Goal: Task Accomplishment & Management: Manage account settings

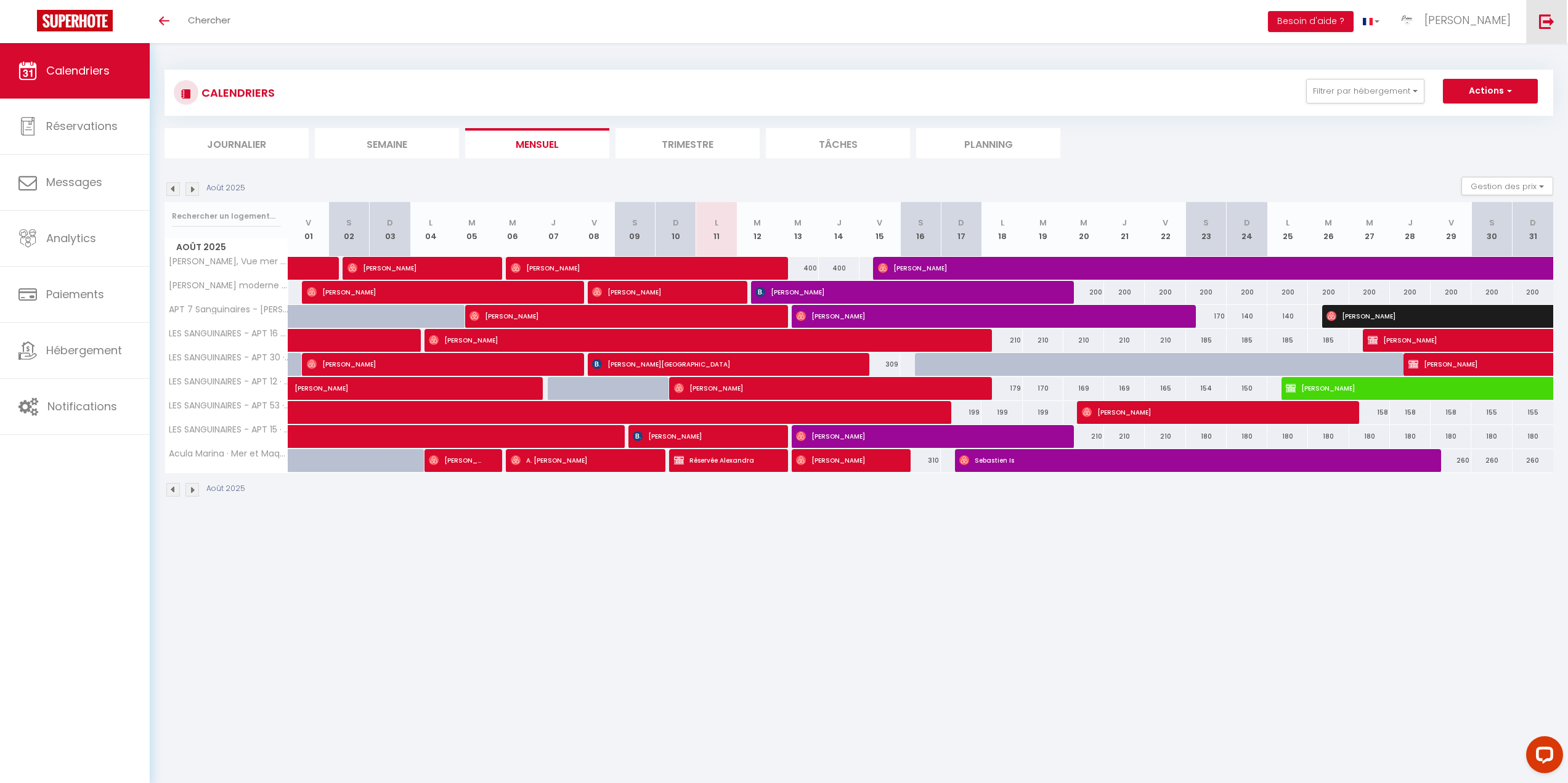
click at [1551, 22] on img at bounding box center [1547, 21] width 15 height 15
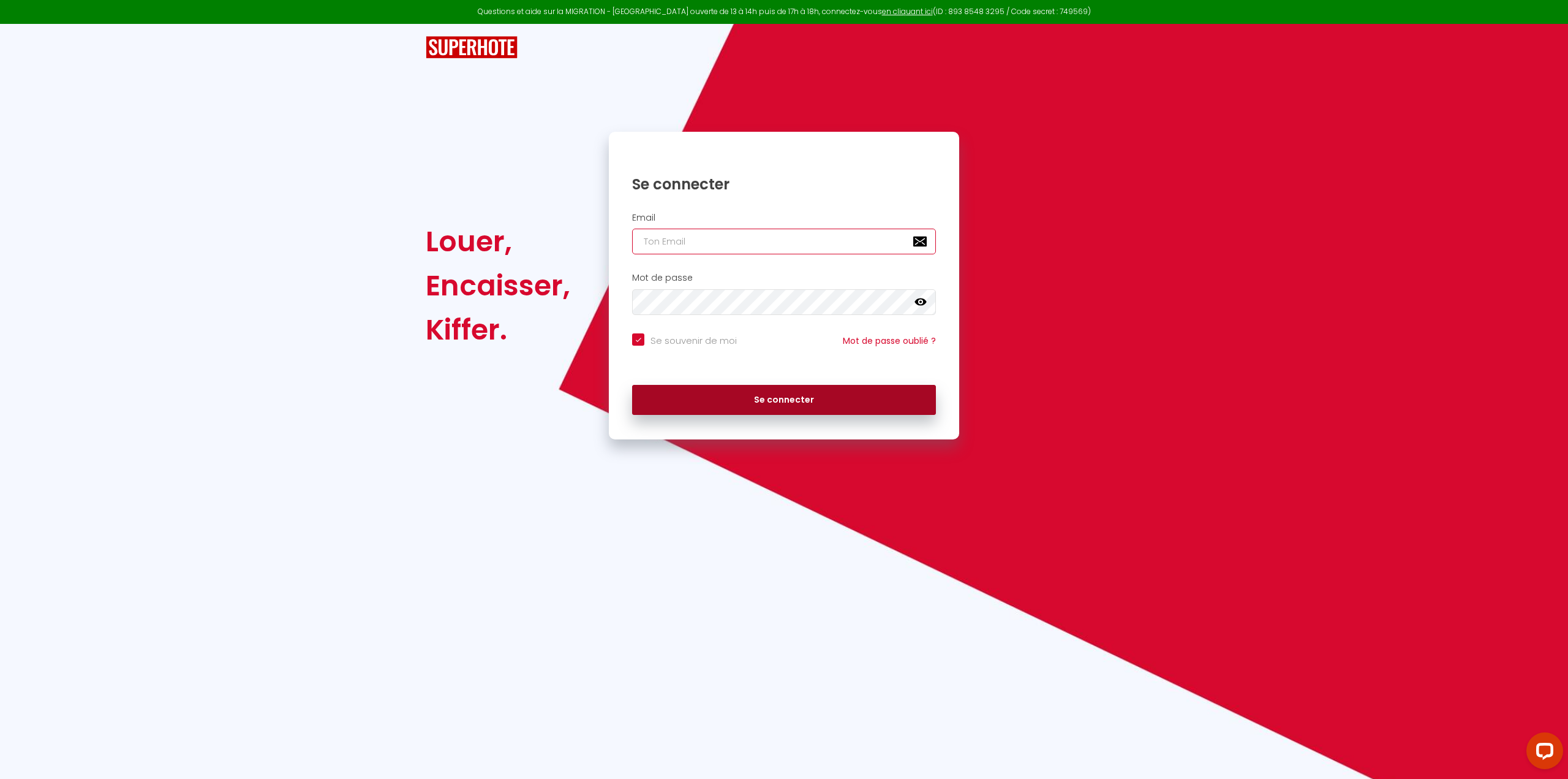
type input "[EMAIL_ADDRESS][DOMAIN_NAME]"
checkbox input "true"
click at [783, 242] on input "[EMAIL_ADDRESS][DOMAIN_NAME]" at bounding box center [784, 242] width 304 height 26
type input "[EMAIL_ADDRESS][DOMAIN_NAME]"
click at [774, 406] on button "Se connecter" at bounding box center [784, 400] width 304 height 31
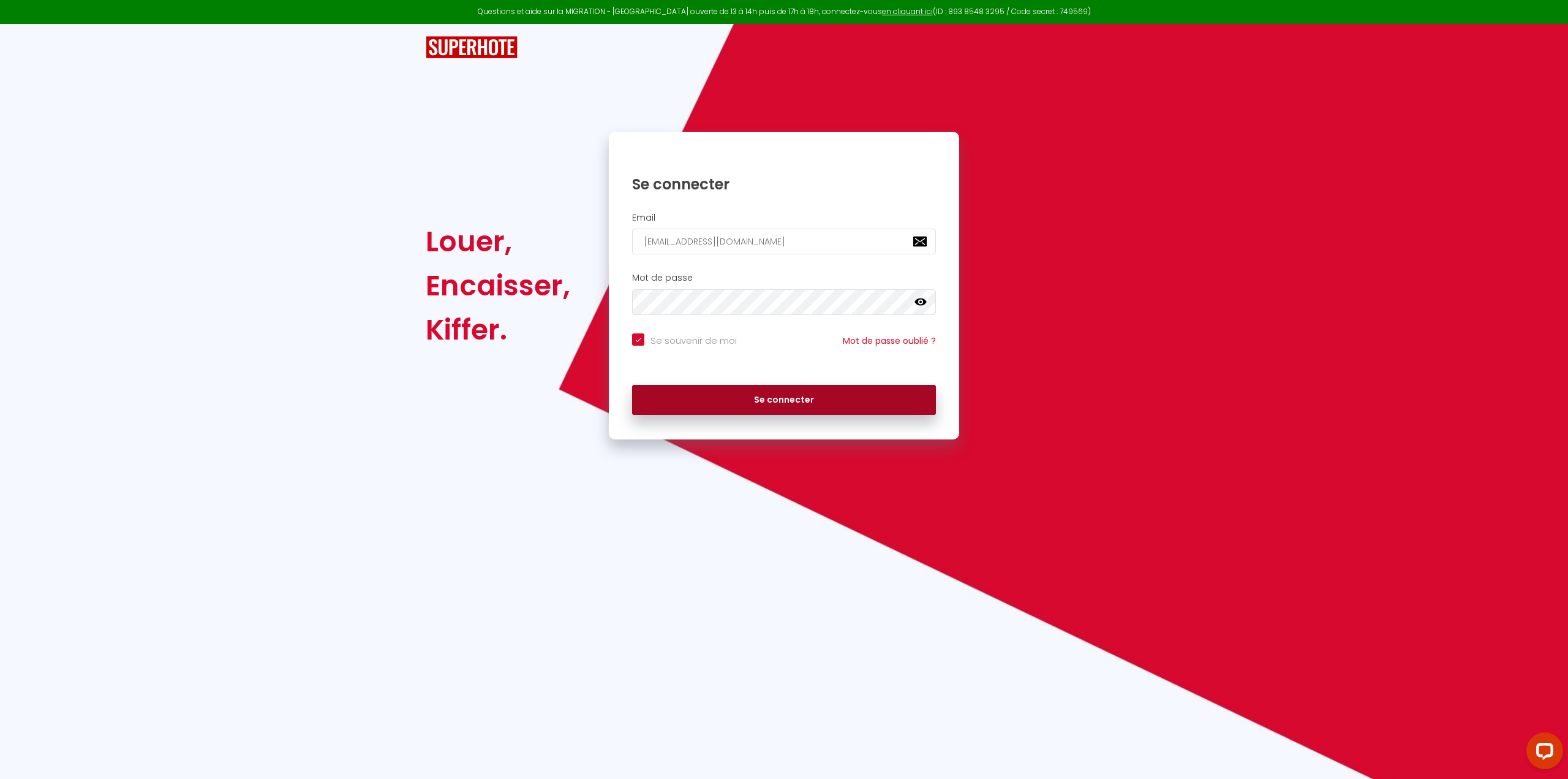
checkbox input "true"
